Goal: Information Seeking & Learning: Learn about a topic

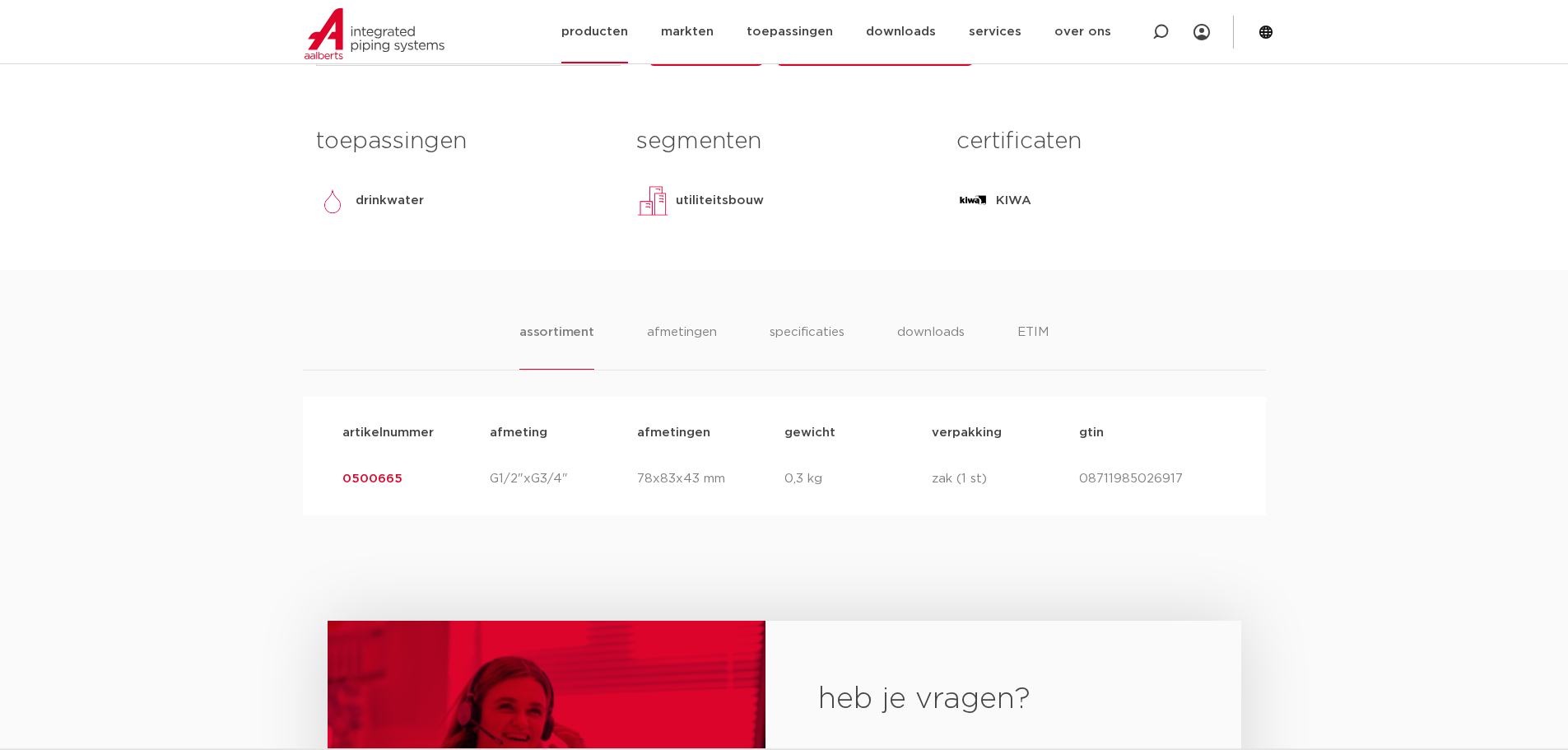
click at [625, 41] on link "producten" at bounding box center [594, 31] width 67 height 64
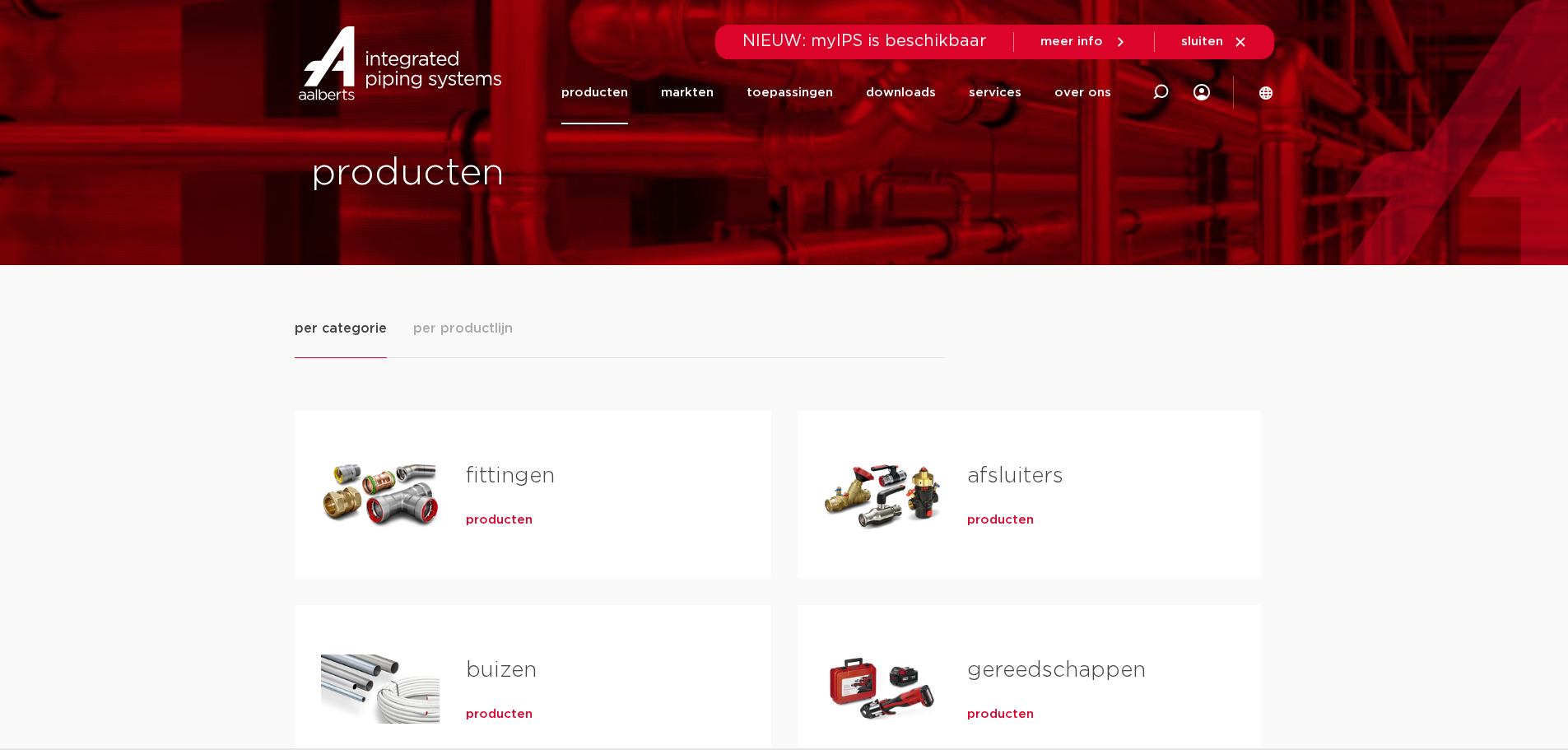
click at [507, 524] on span "producten" at bounding box center [499, 519] width 67 height 16
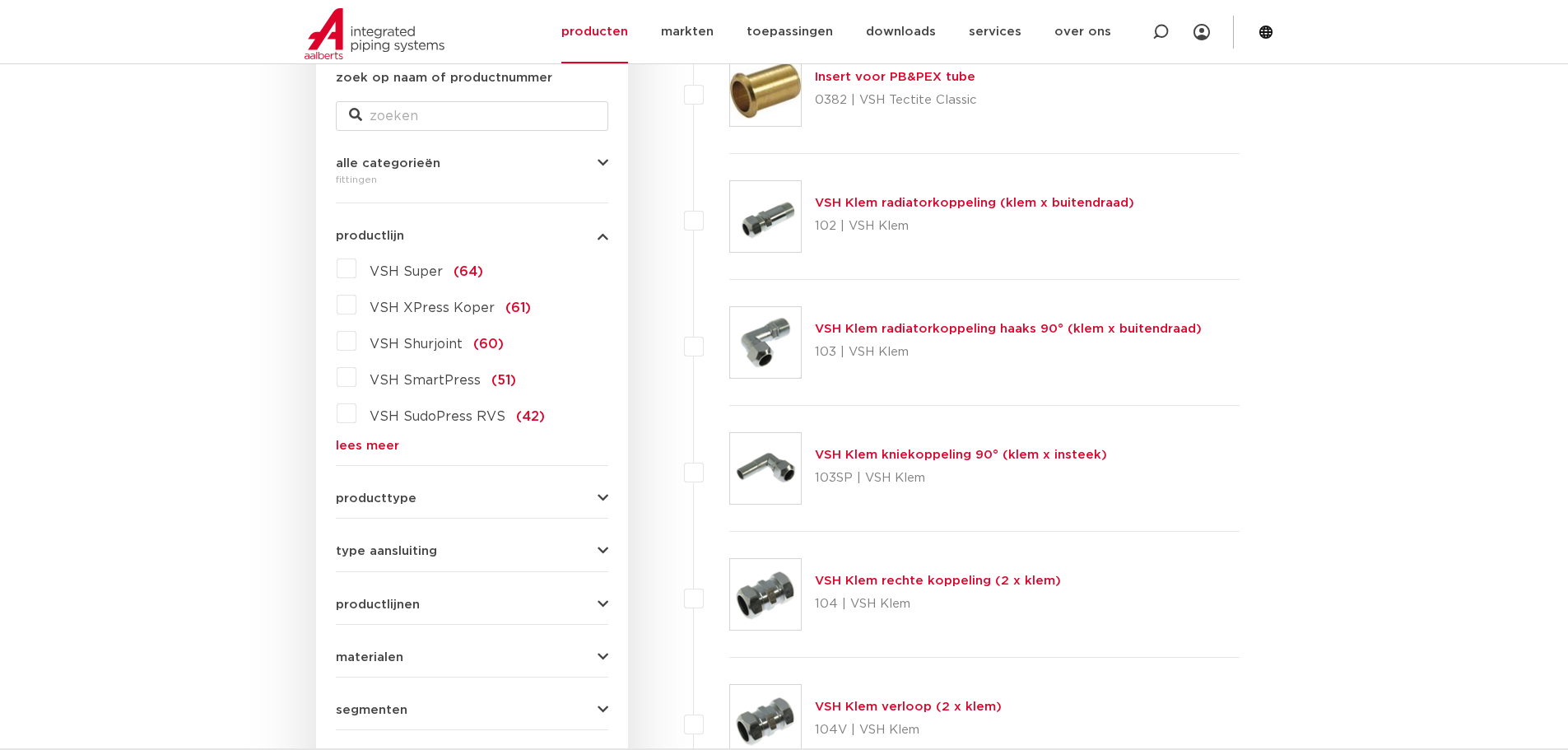
scroll to position [165, 0]
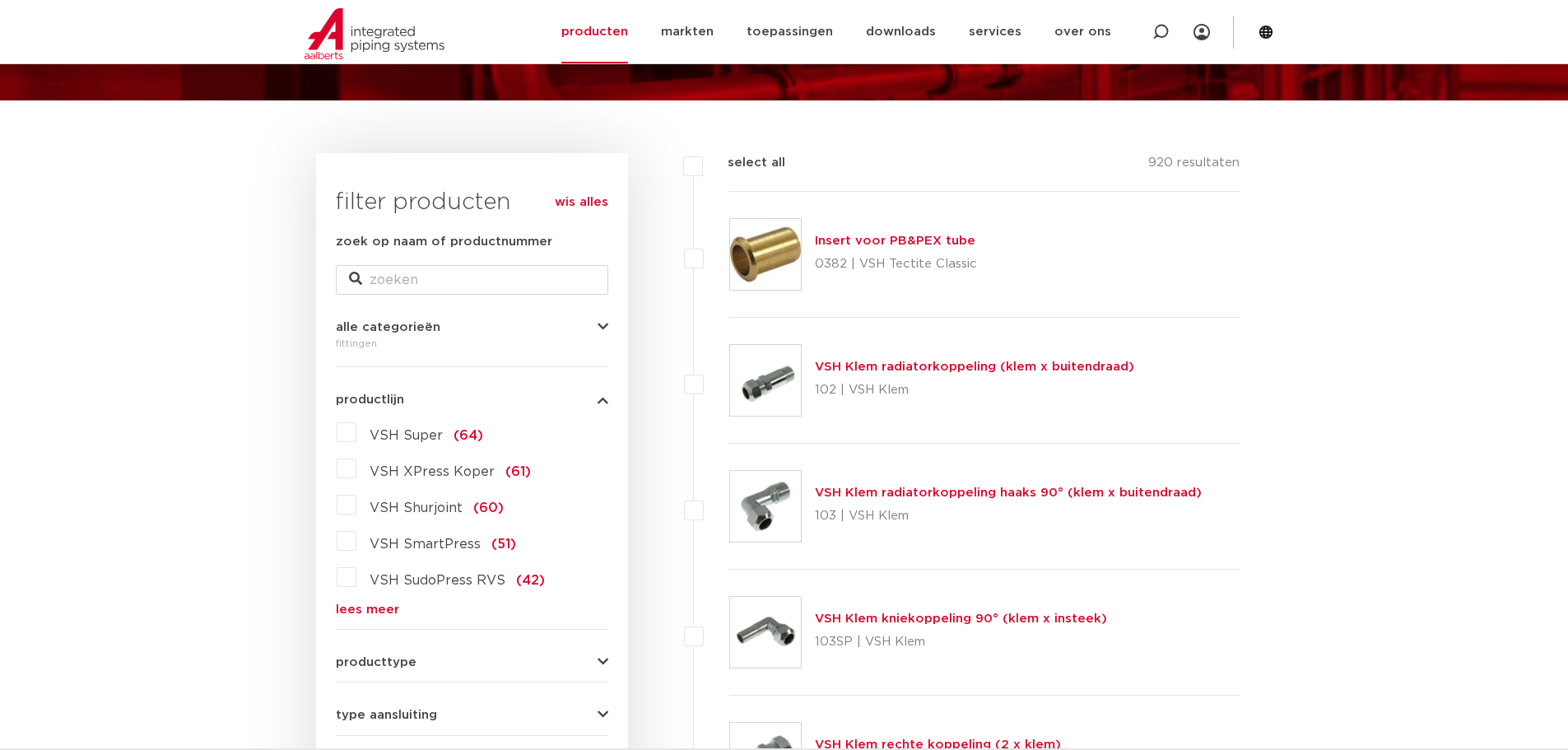
click at [356, 434] on label "VSH Super (64)" at bounding box center [419, 433] width 127 height 27
click at [0, 0] on input "VSH Super (64)" at bounding box center [0, 0] width 0 height 0
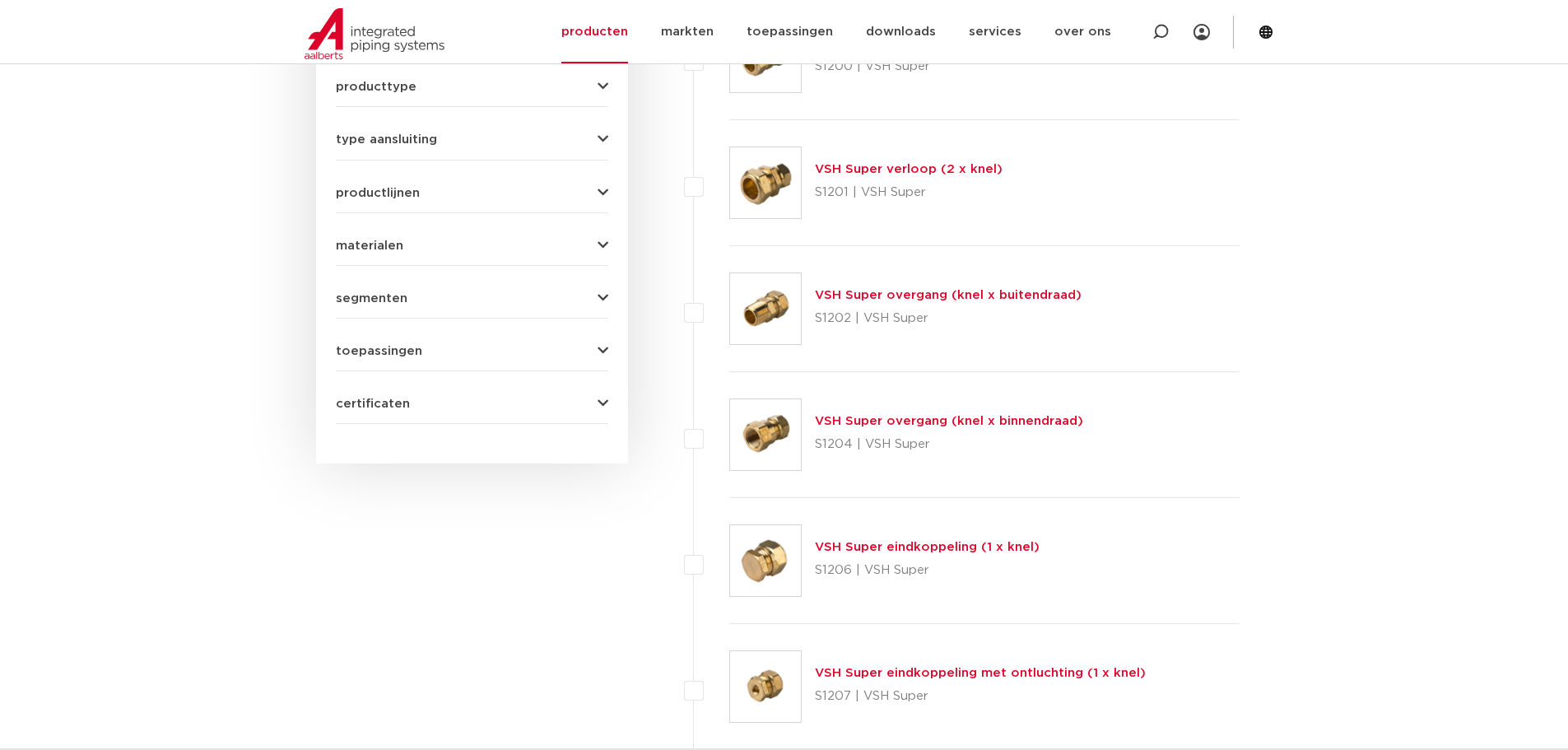
scroll to position [741, 0]
click at [918, 300] on link "VSH Super overgang (knel x buitendraad)" at bounding box center [948, 294] width 267 height 12
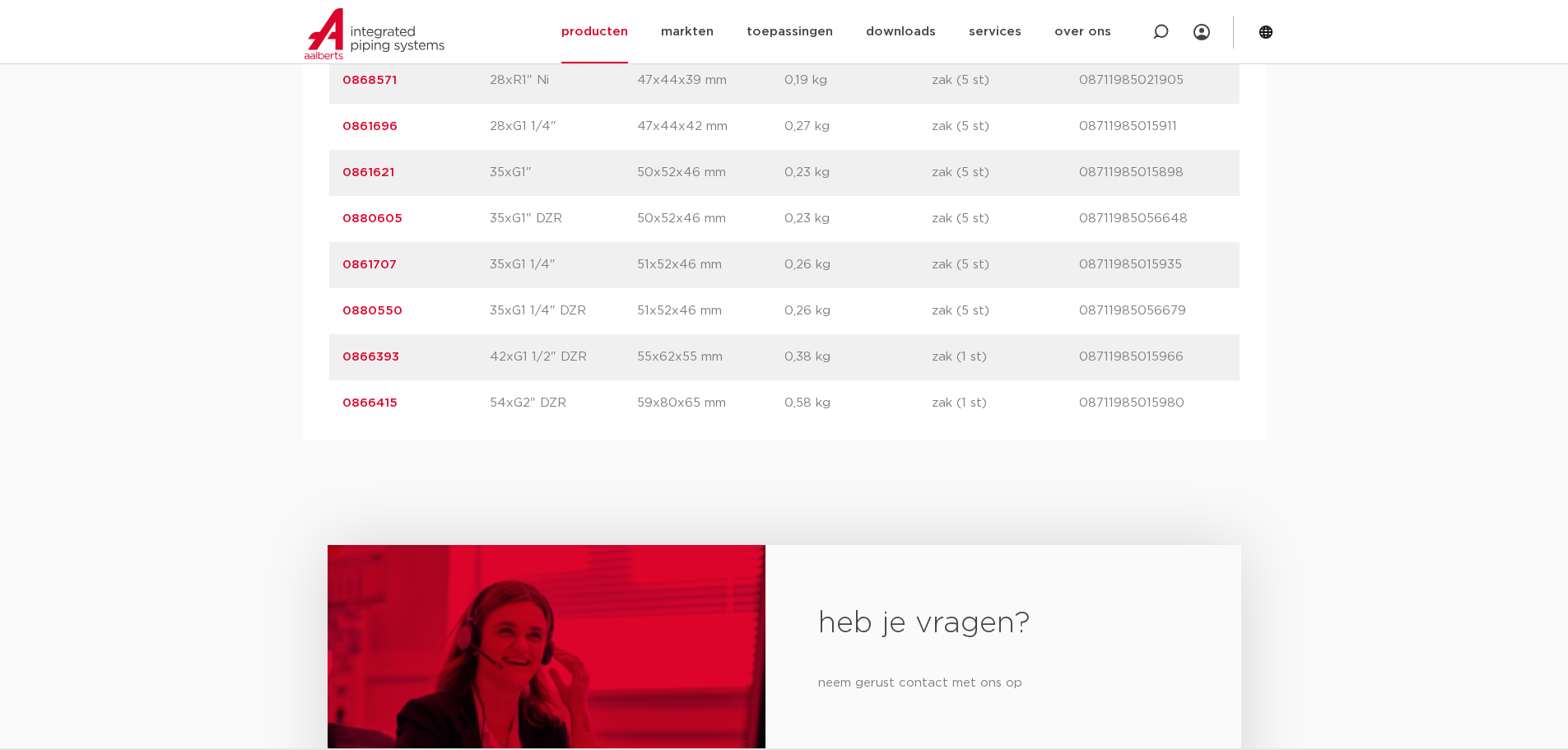
scroll to position [4200, 0]
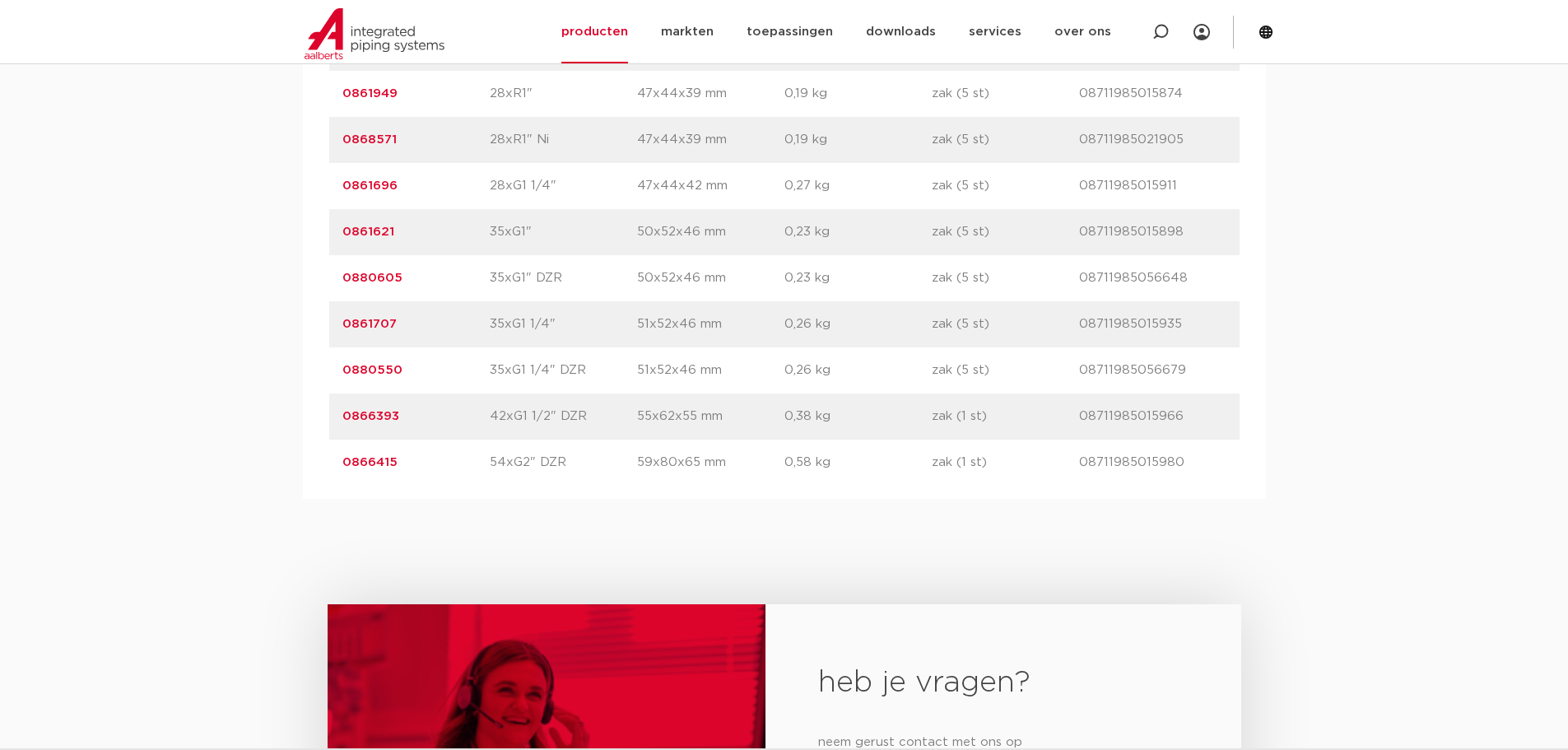
drag, startPoint x: 425, startPoint y: 421, endPoint x: 275, endPoint y: 427, distance: 150.1
copy link "0866393"
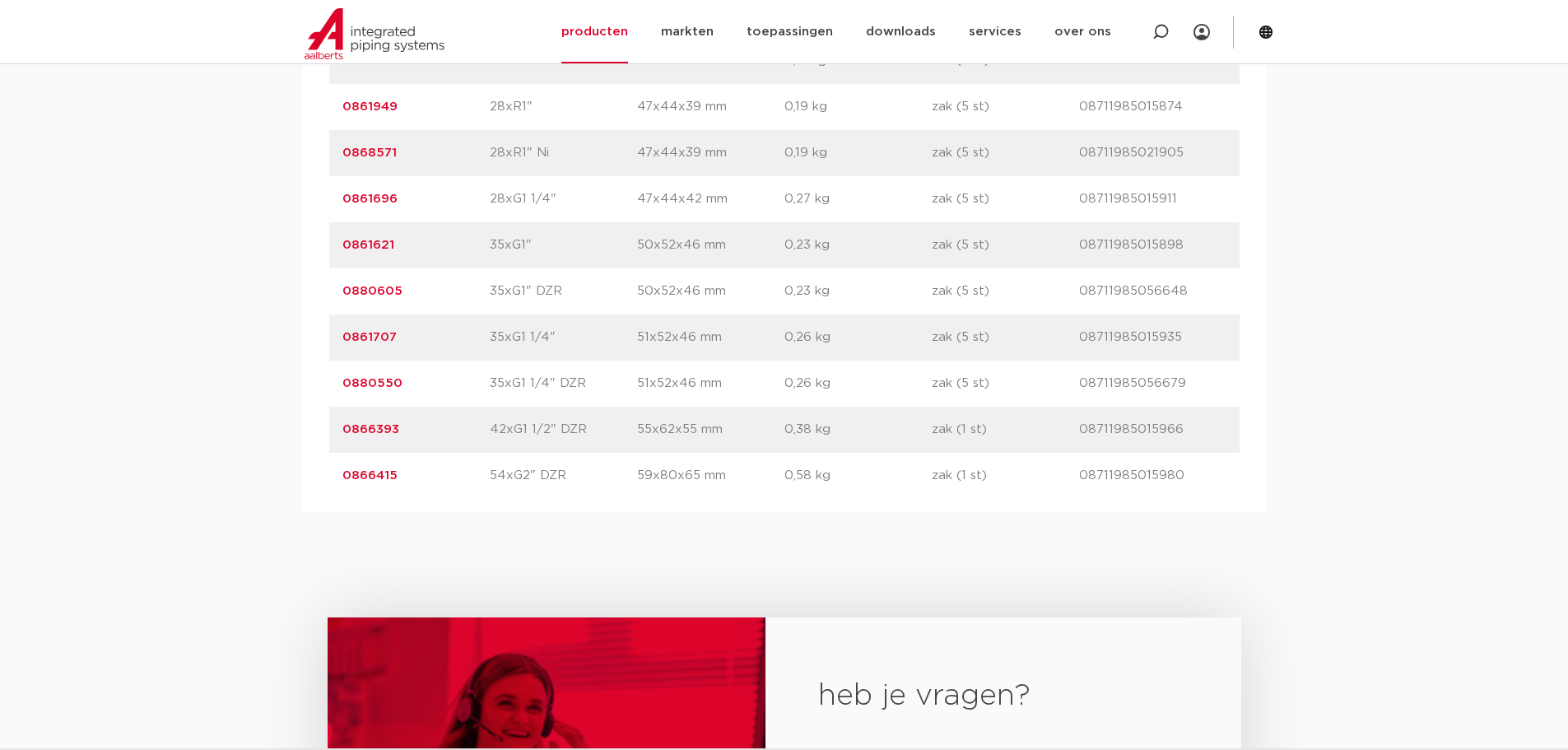
scroll to position [4035, 0]
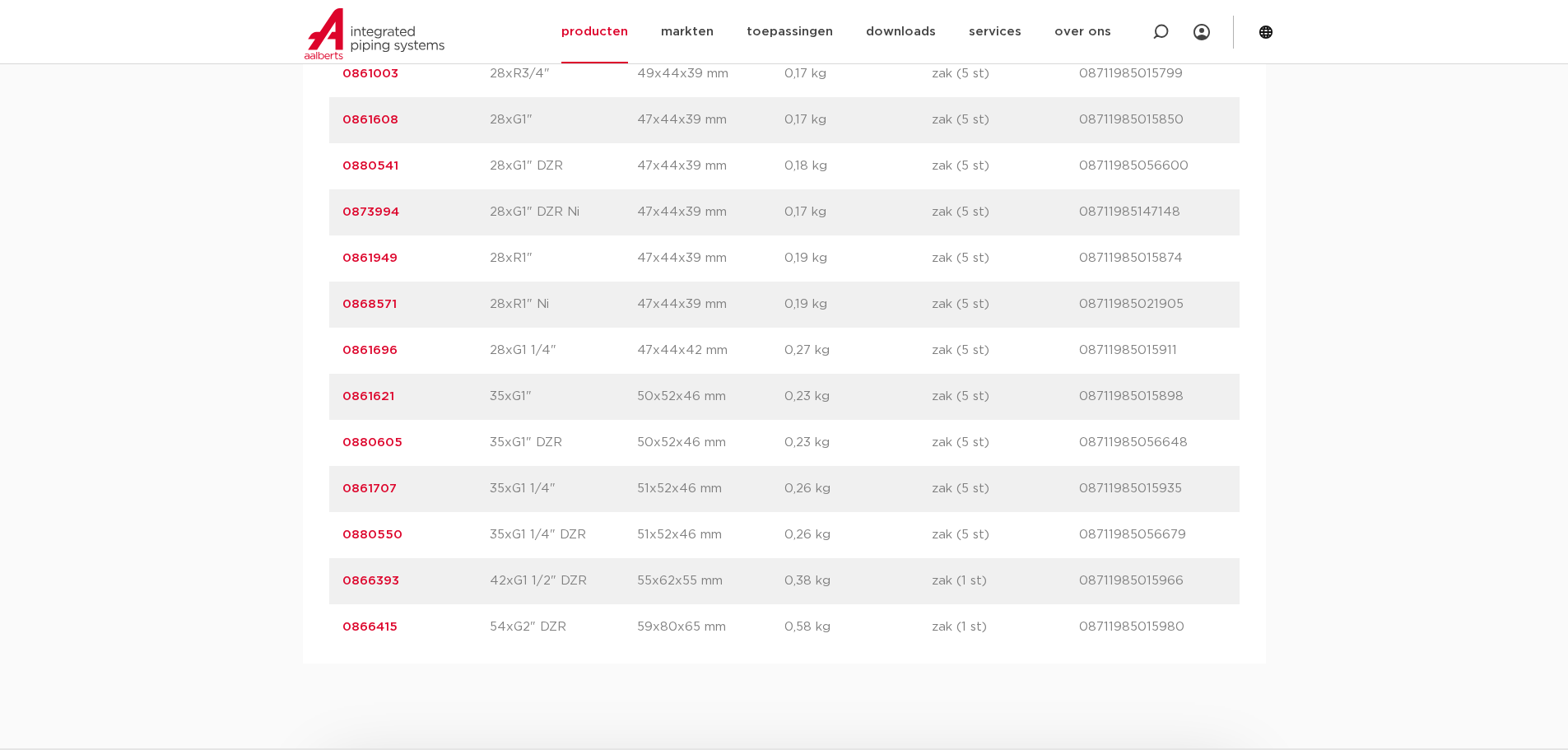
drag, startPoint x: 1294, startPoint y: 308, endPoint x: 1283, endPoint y: 302, distance: 12.5
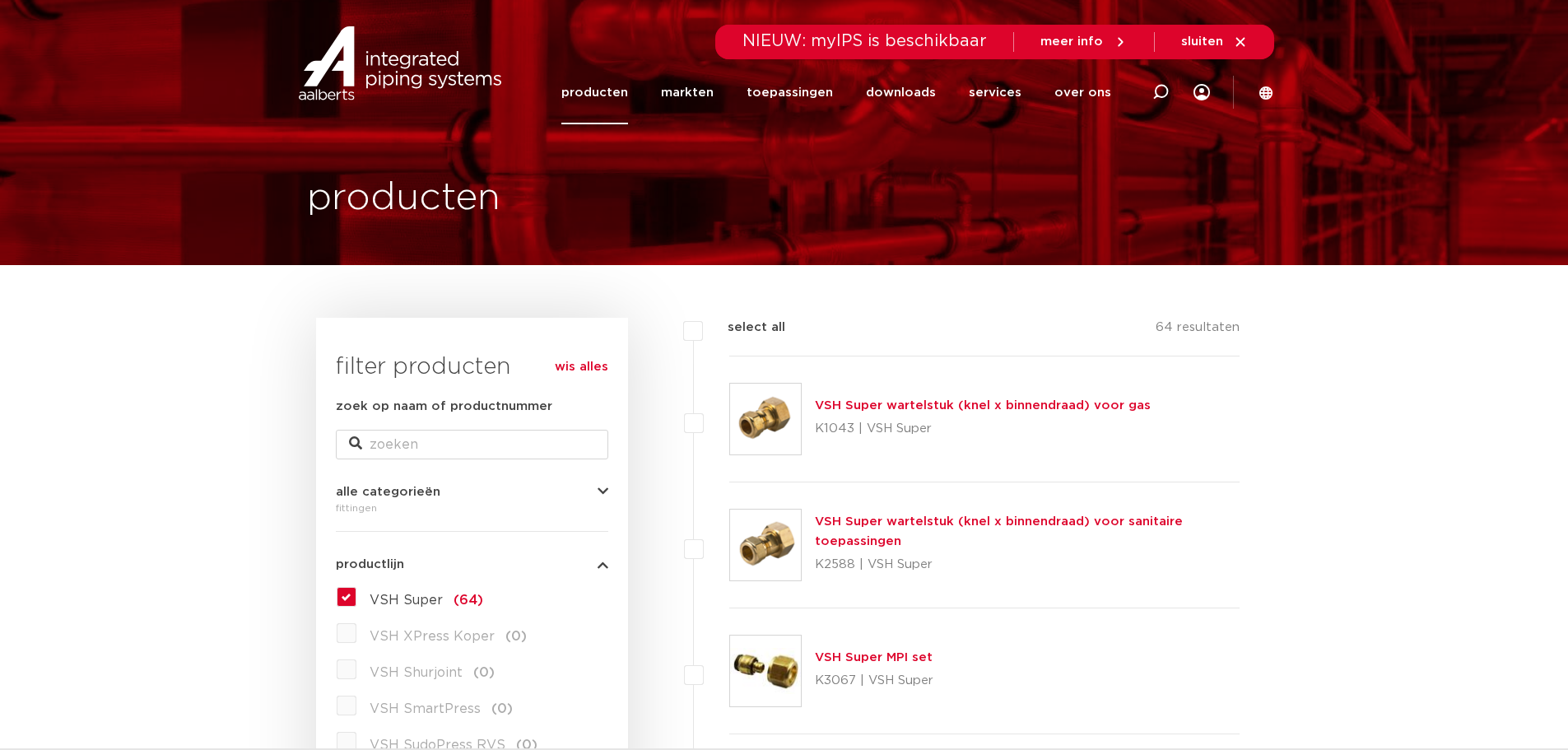
click at [1031, 508] on div "VSH Super wartelstuk (knel x binnendraad) voor sanitaire toepassingen K2588 | V…" at bounding box center [985, 545] width 512 height 126
click at [1027, 523] on link "VSH Super wartelstuk (knel x binnendraad) voor sanitaire toepassingen" at bounding box center [998, 532] width 368 height 32
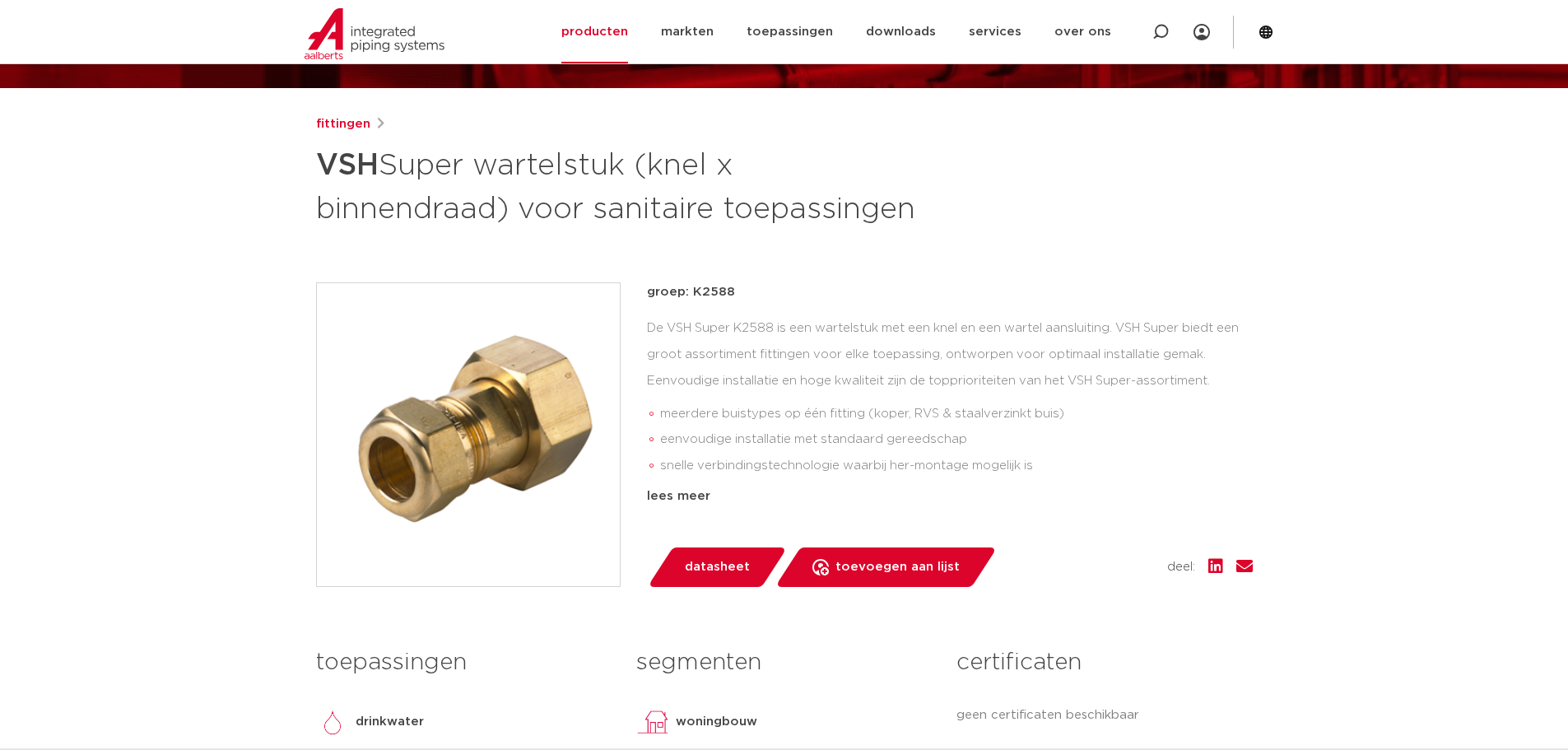
scroll to position [6, 0]
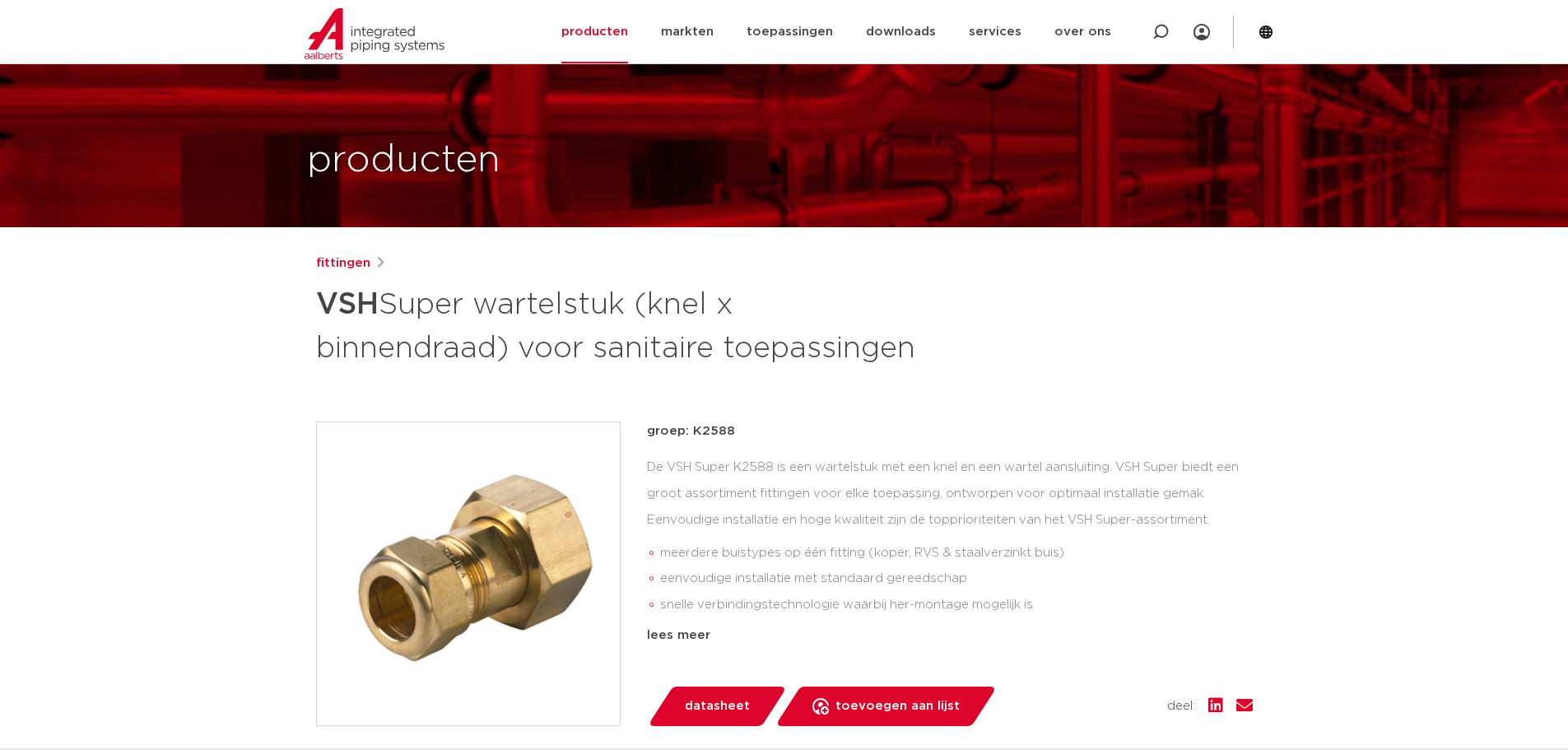
click at [409, 372] on div "fittingen VSH Super wartelstuk (knel x binnendraad) voor sanitaire toepassingen…" at bounding box center [784, 615] width 963 height 723
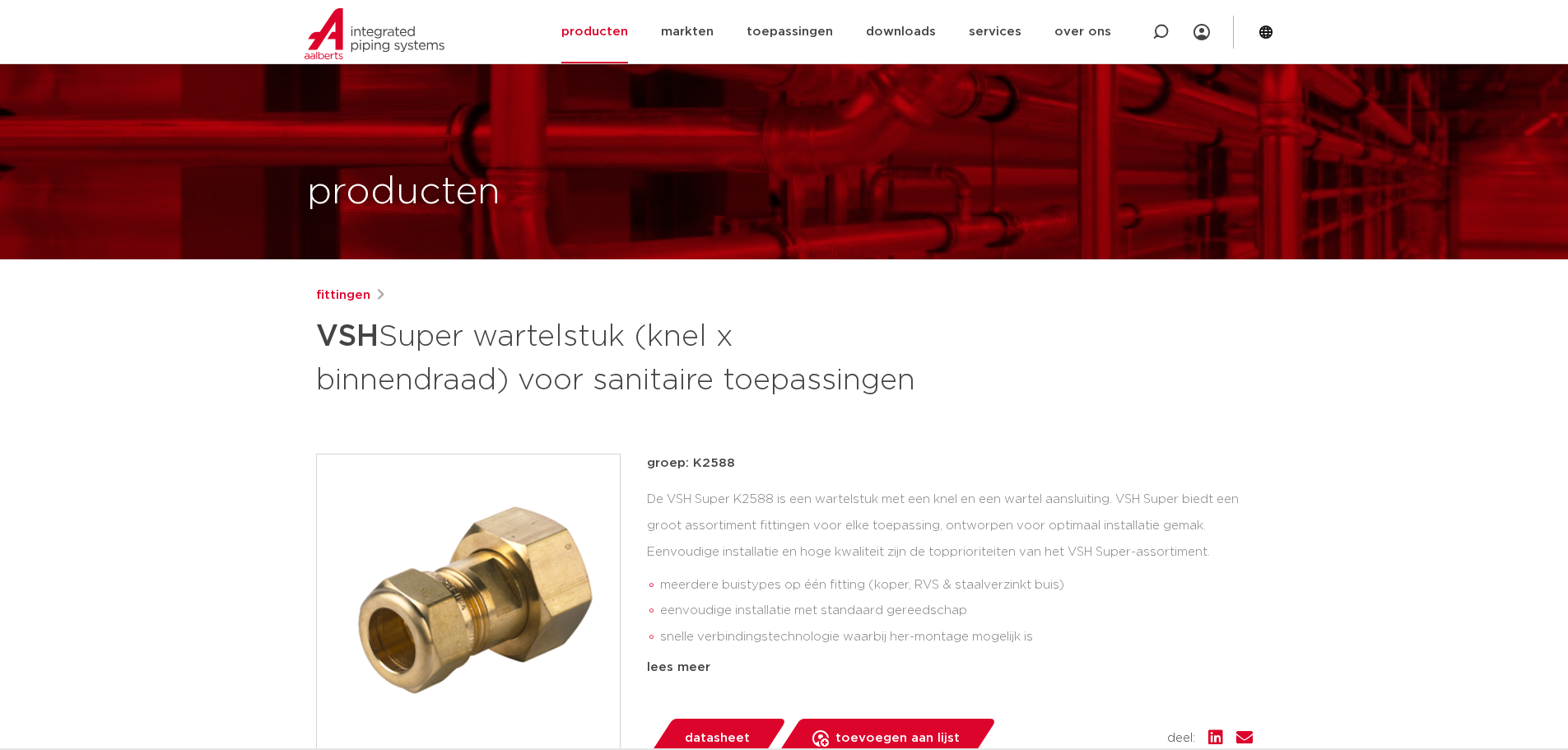
scroll to position [0, 0]
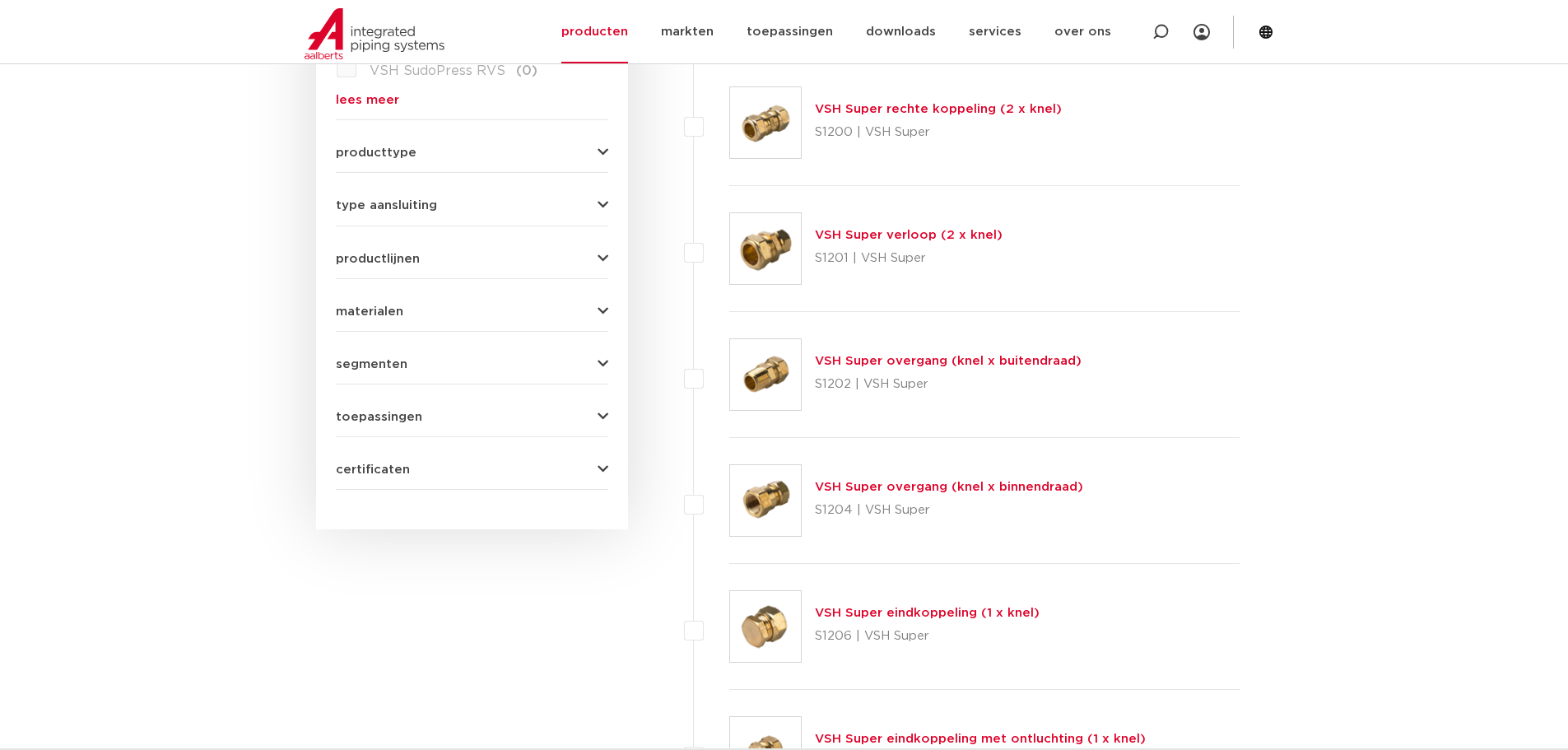
scroll to position [741, 0]
